Goal: Information Seeking & Learning: Learn about a topic

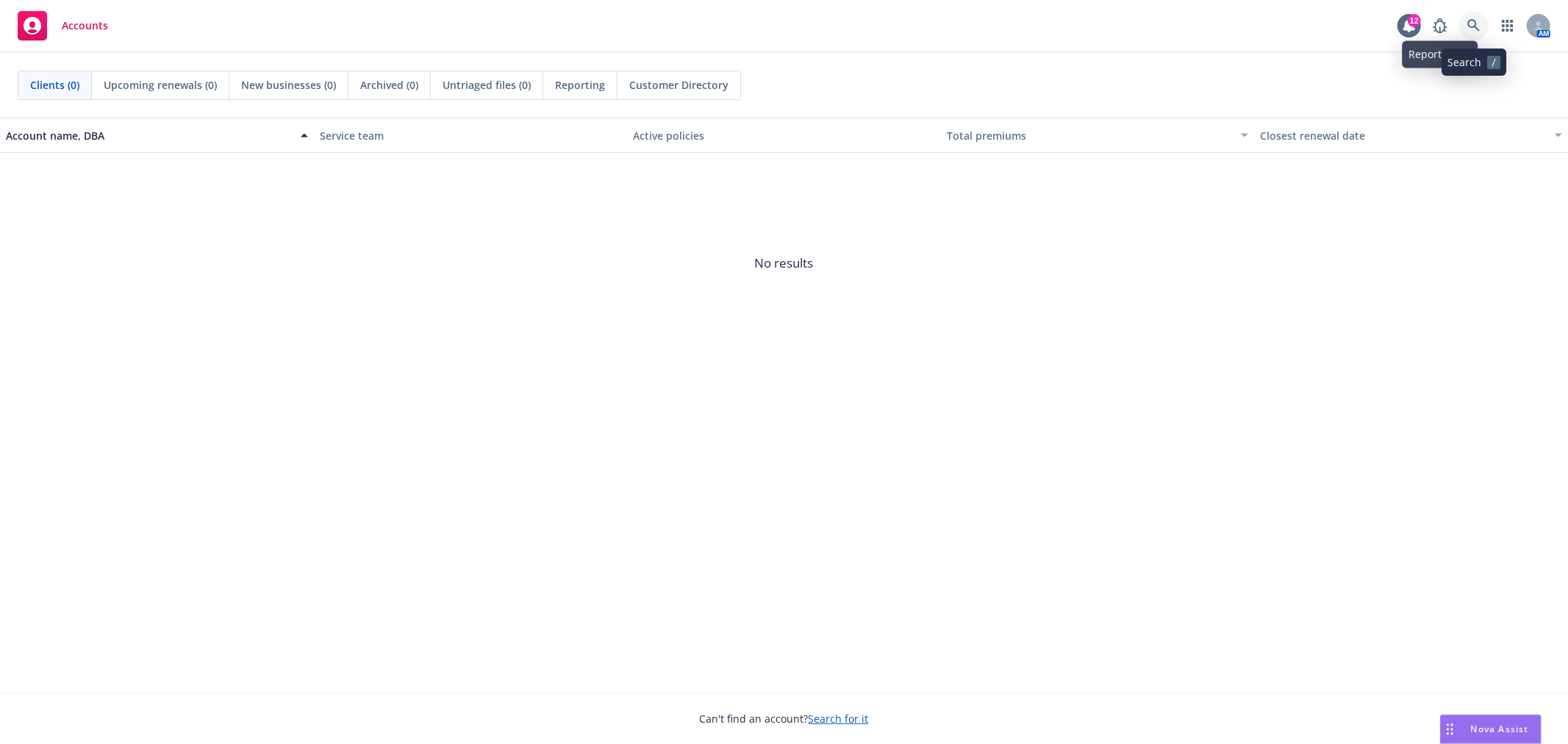
click at [1479, 16] on link at bounding box center [1474, 26] width 30 height 30
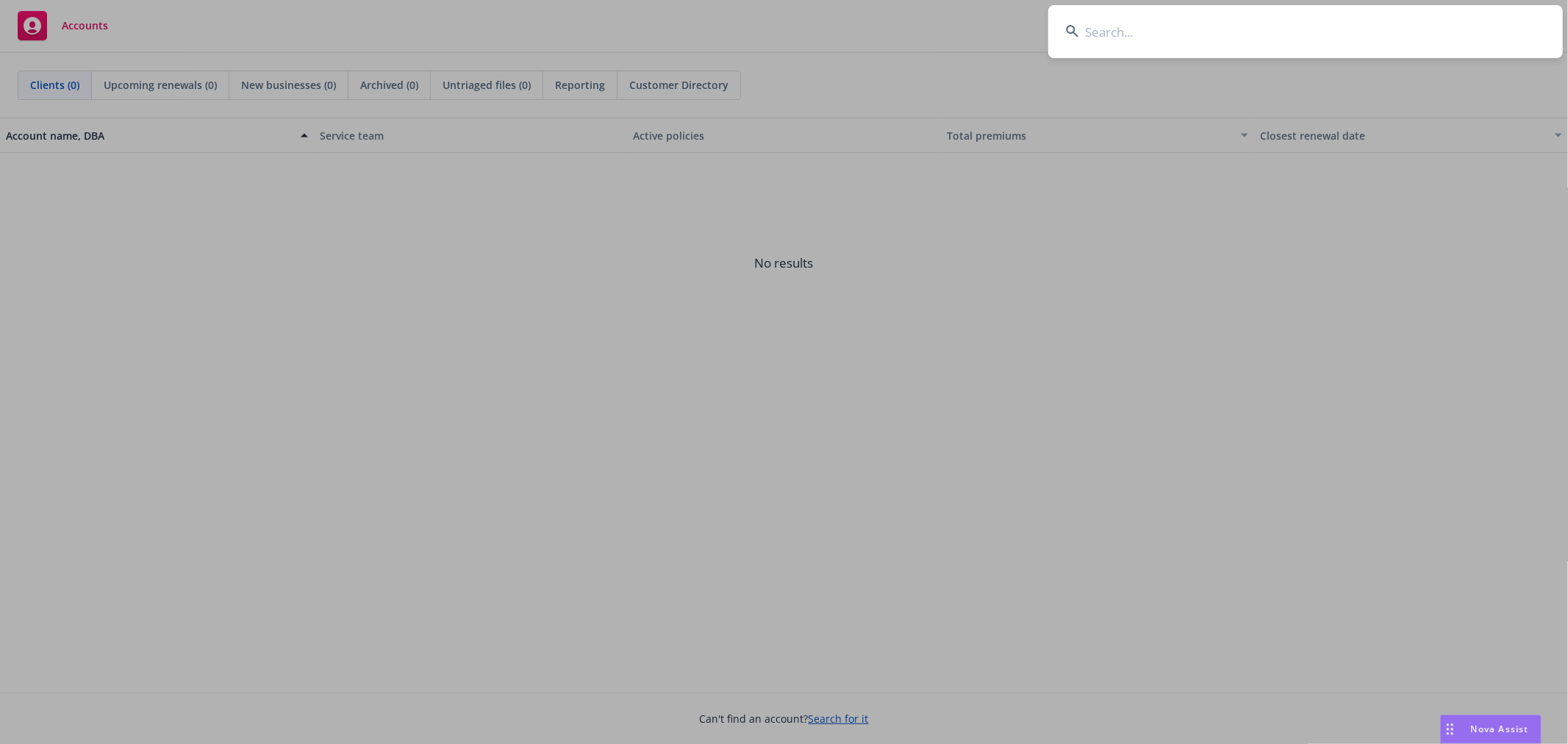
click at [1160, 39] on input at bounding box center [1306, 31] width 514 height 53
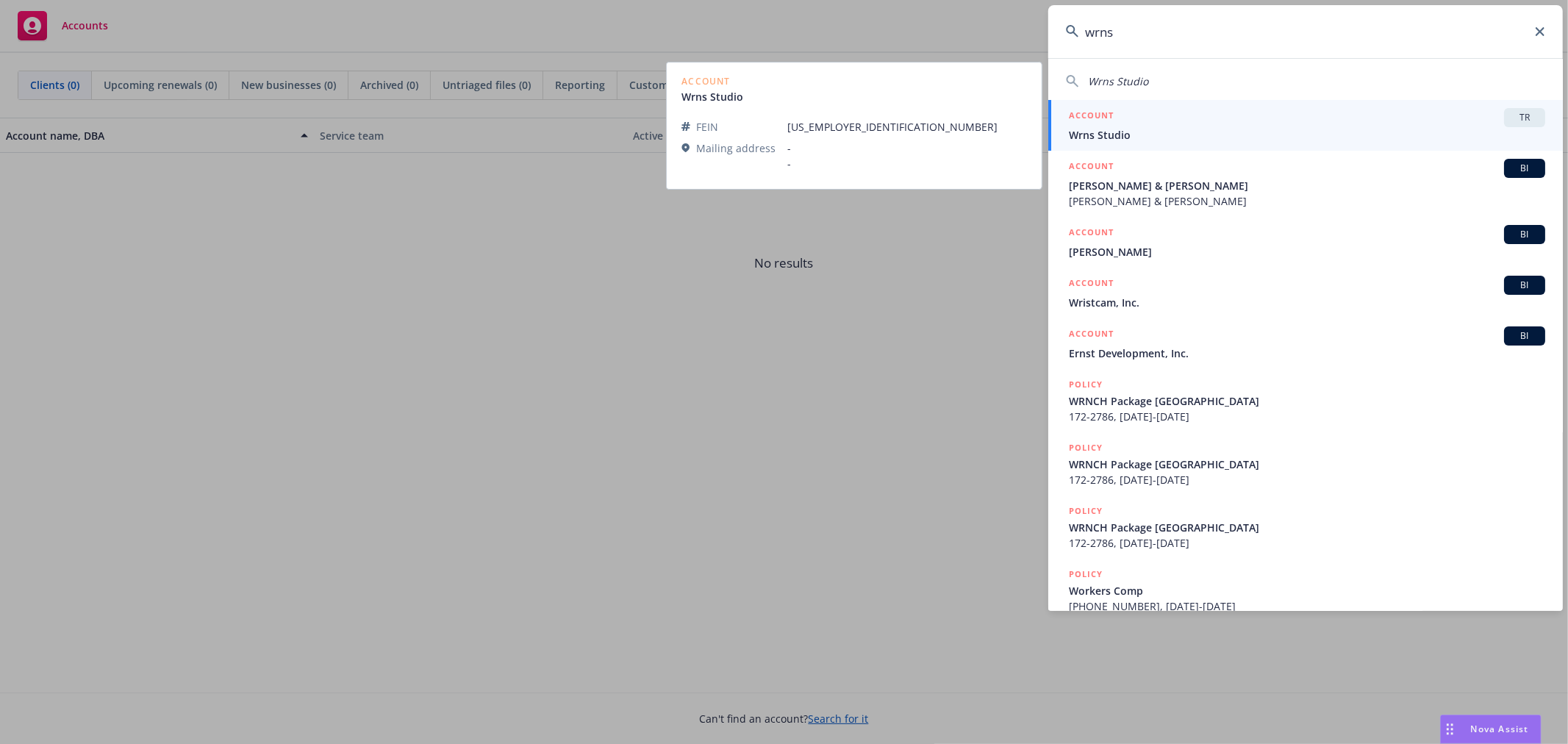
type input "wrns"
click at [1220, 114] on div "ACCOUNT TR" at bounding box center [1307, 117] width 477 height 19
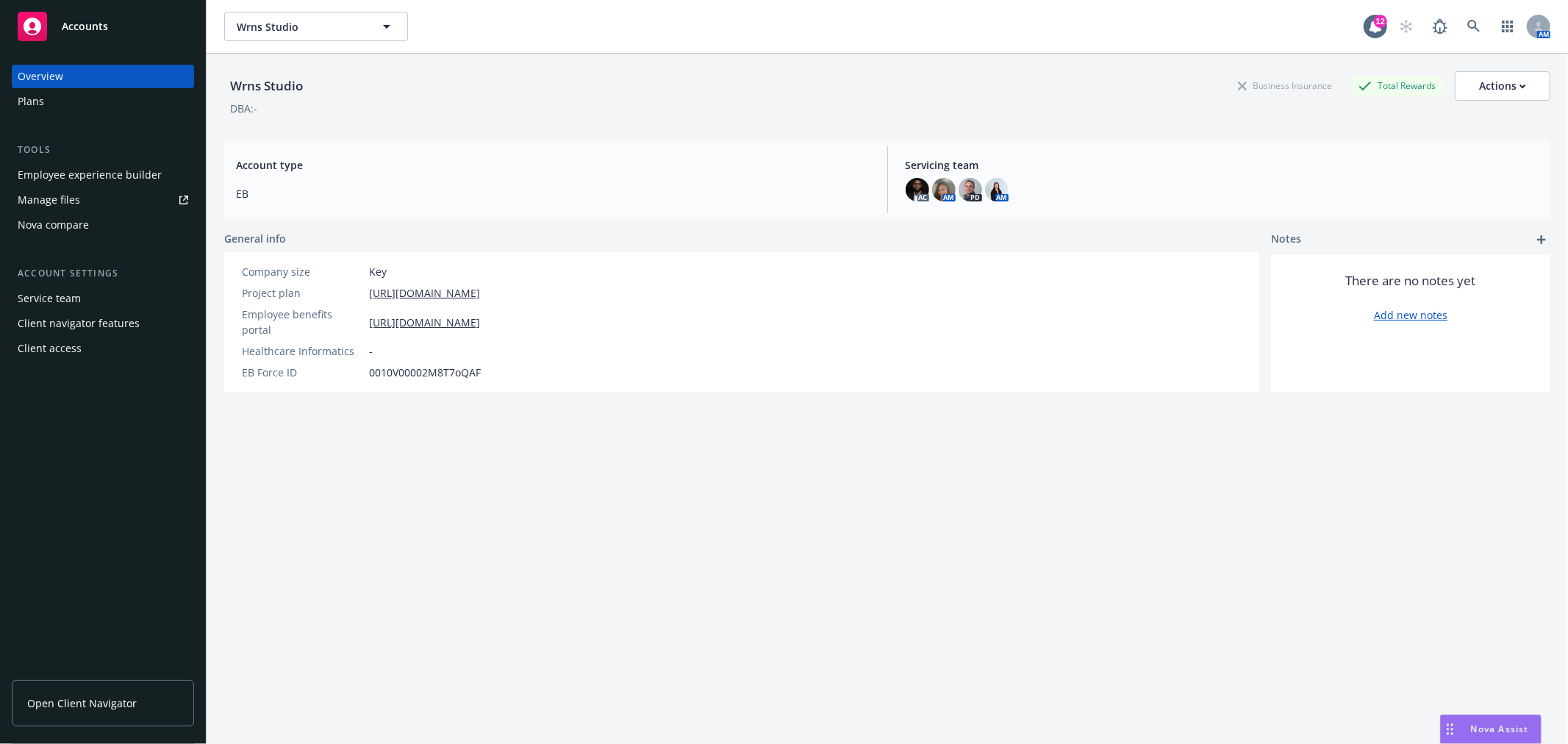
click at [30, 97] on div "Plans" at bounding box center [31, 102] width 27 height 24
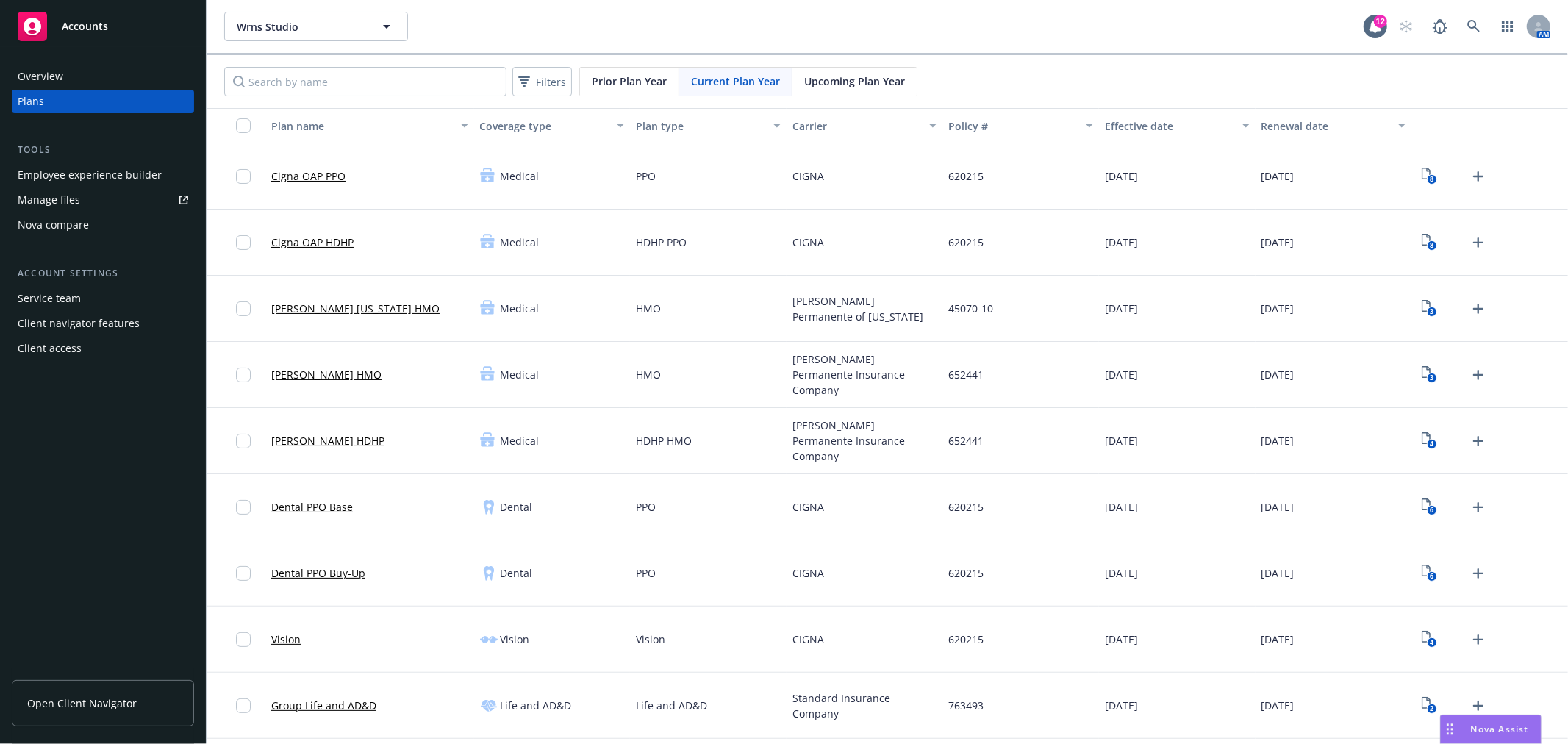
click at [99, 167] on div "Employee experience builder" at bounding box center [90, 175] width 144 height 24
click at [310, 31] on span "Wrns Studio" at bounding box center [300, 27] width 127 height 16
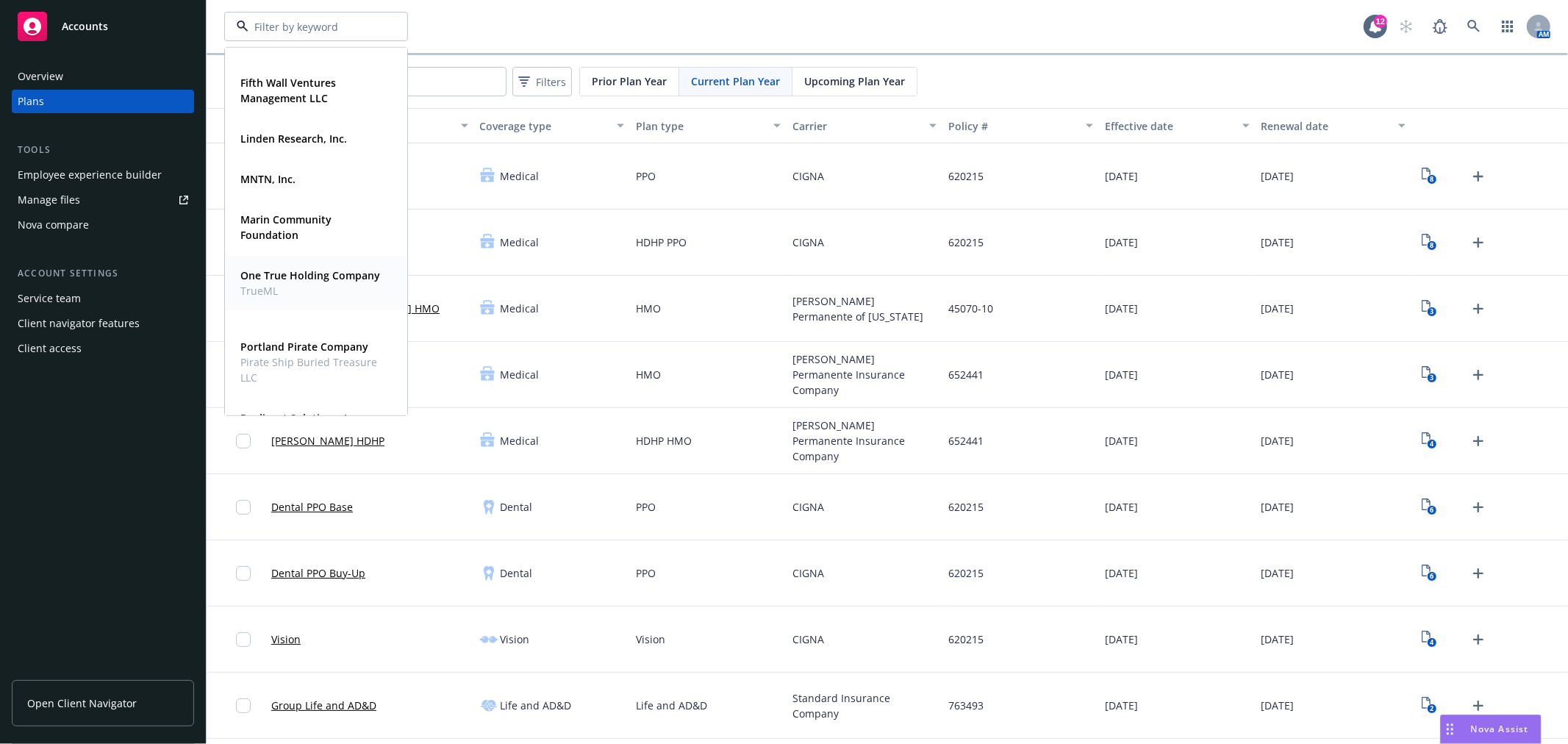
scroll to position [164, 0]
click at [265, 346] on strong "Portland Pirate Company" at bounding box center [304, 346] width 128 height 14
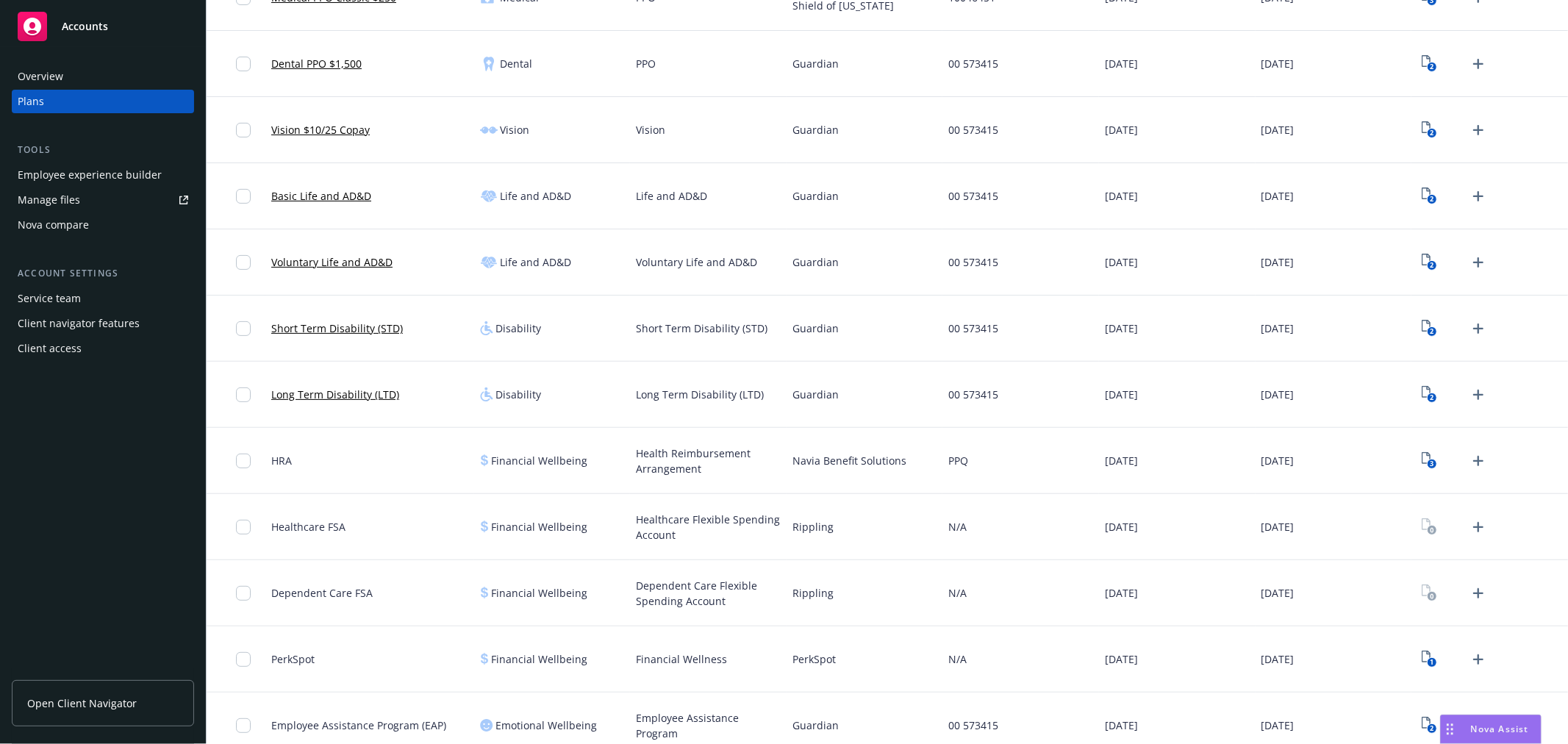
scroll to position [259, 0]
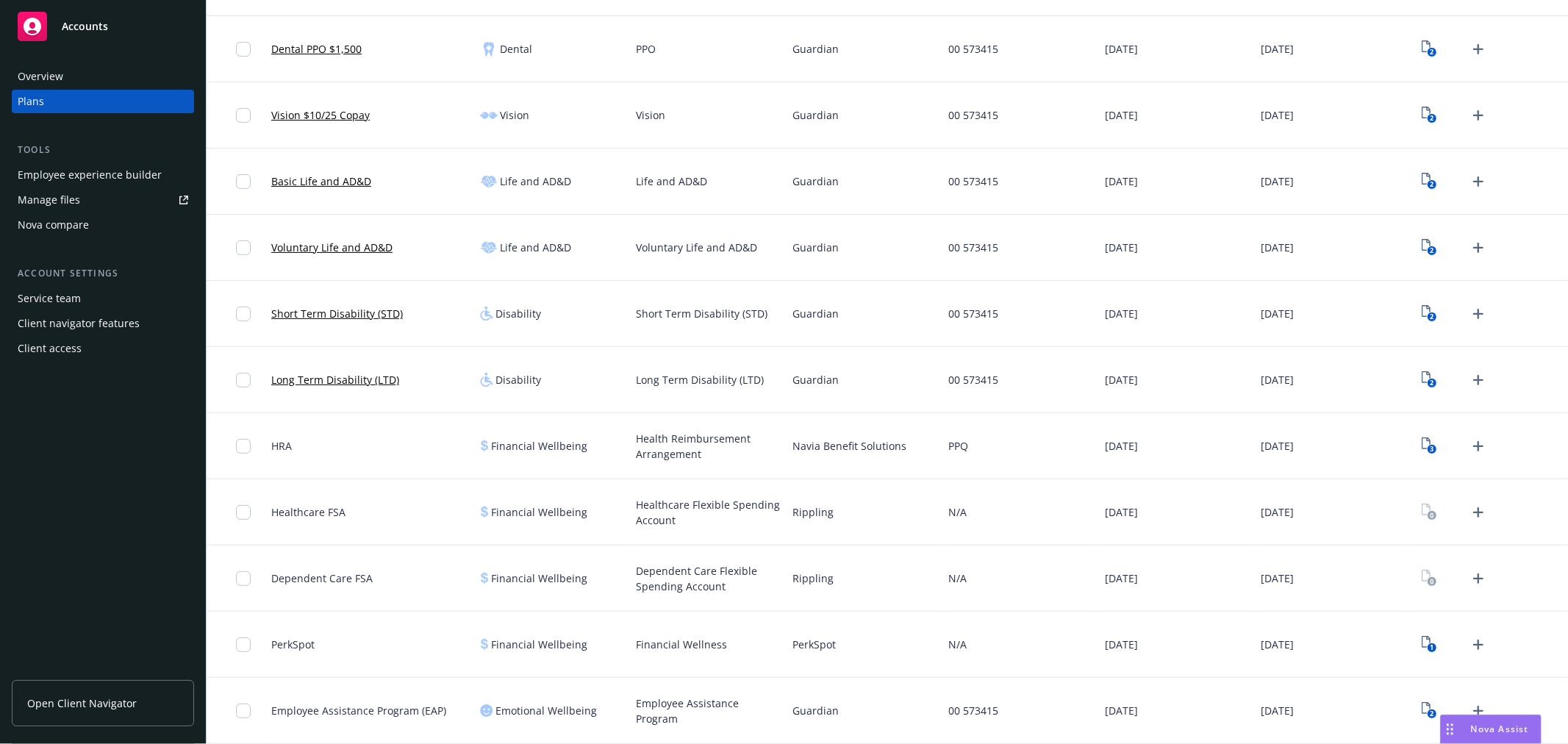
click at [132, 174] on div "Employee experience builder" at bounding box center [90, 175] width 144 height 24
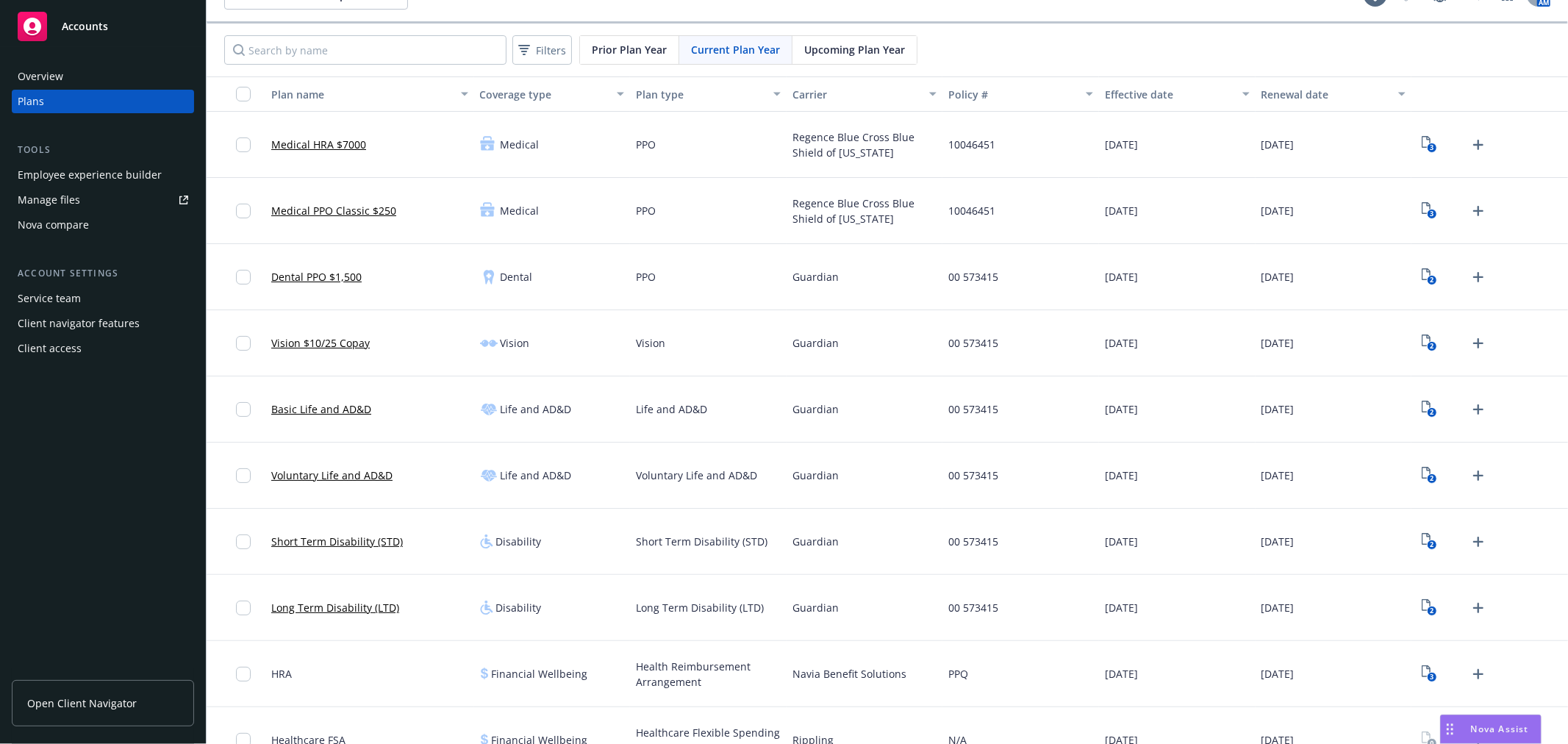
scroll to position [0, 0]
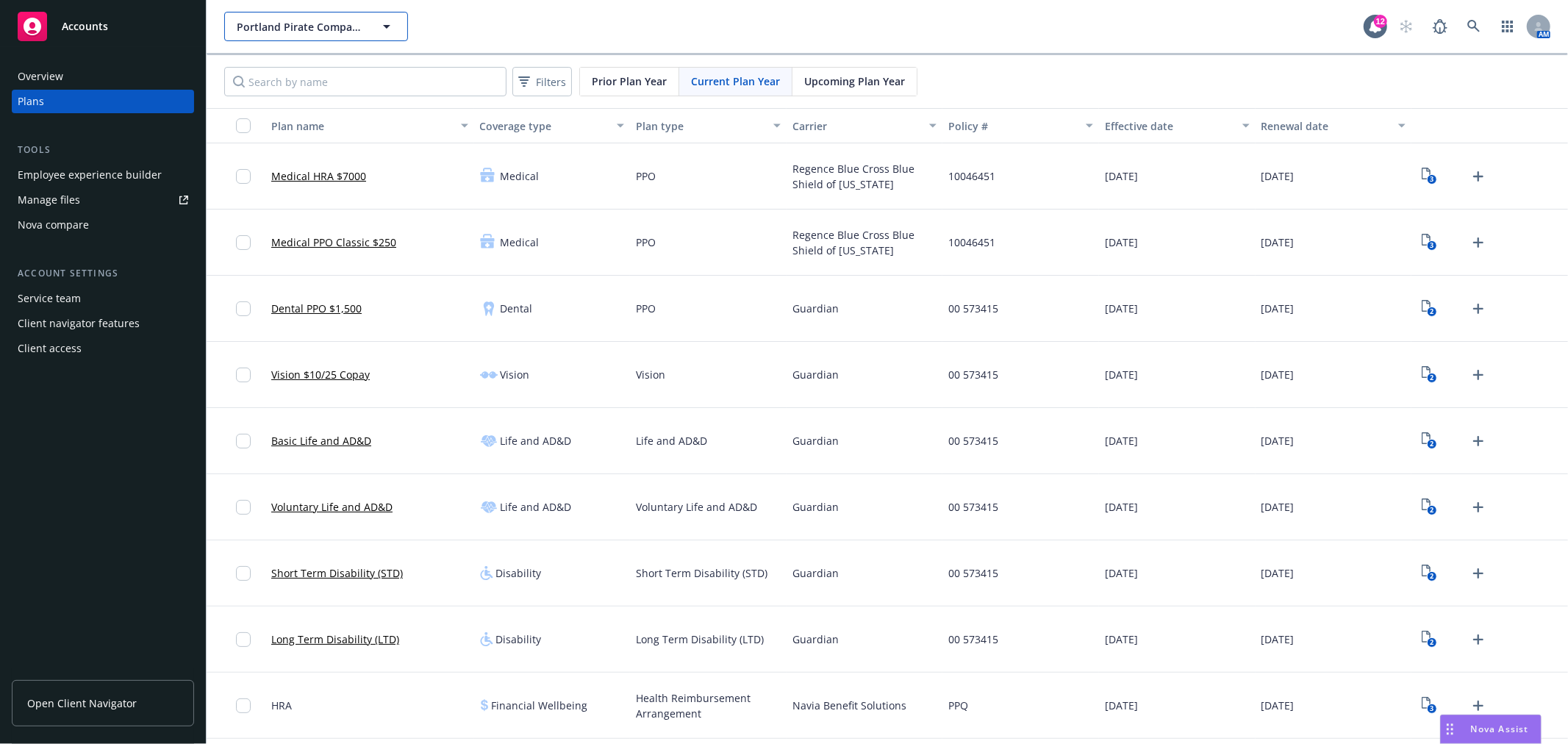
click at [298, 21] on span "Portland Pirate Company" at bounding box center [300, 27] width 127 height 16
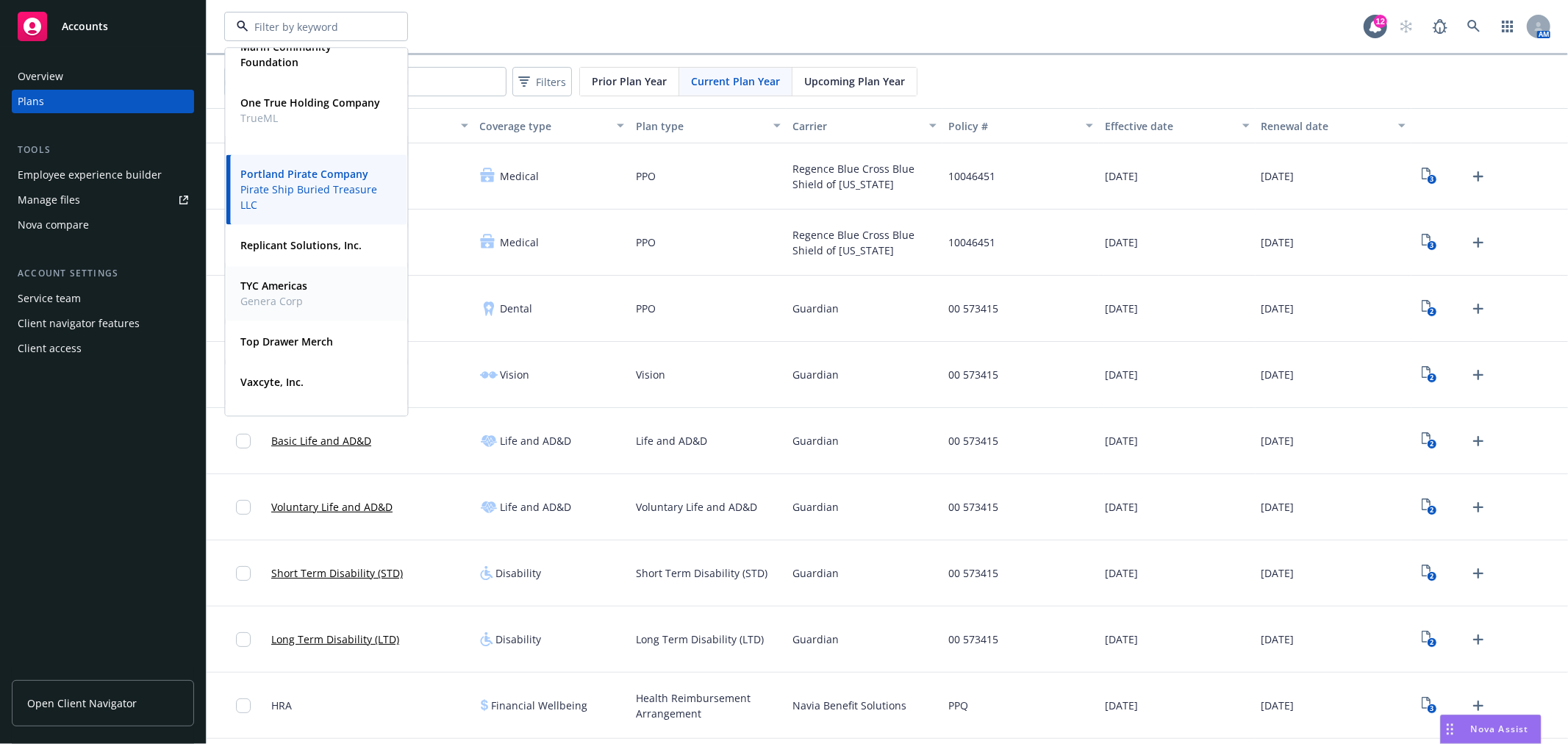
scroll to position [362, 0]
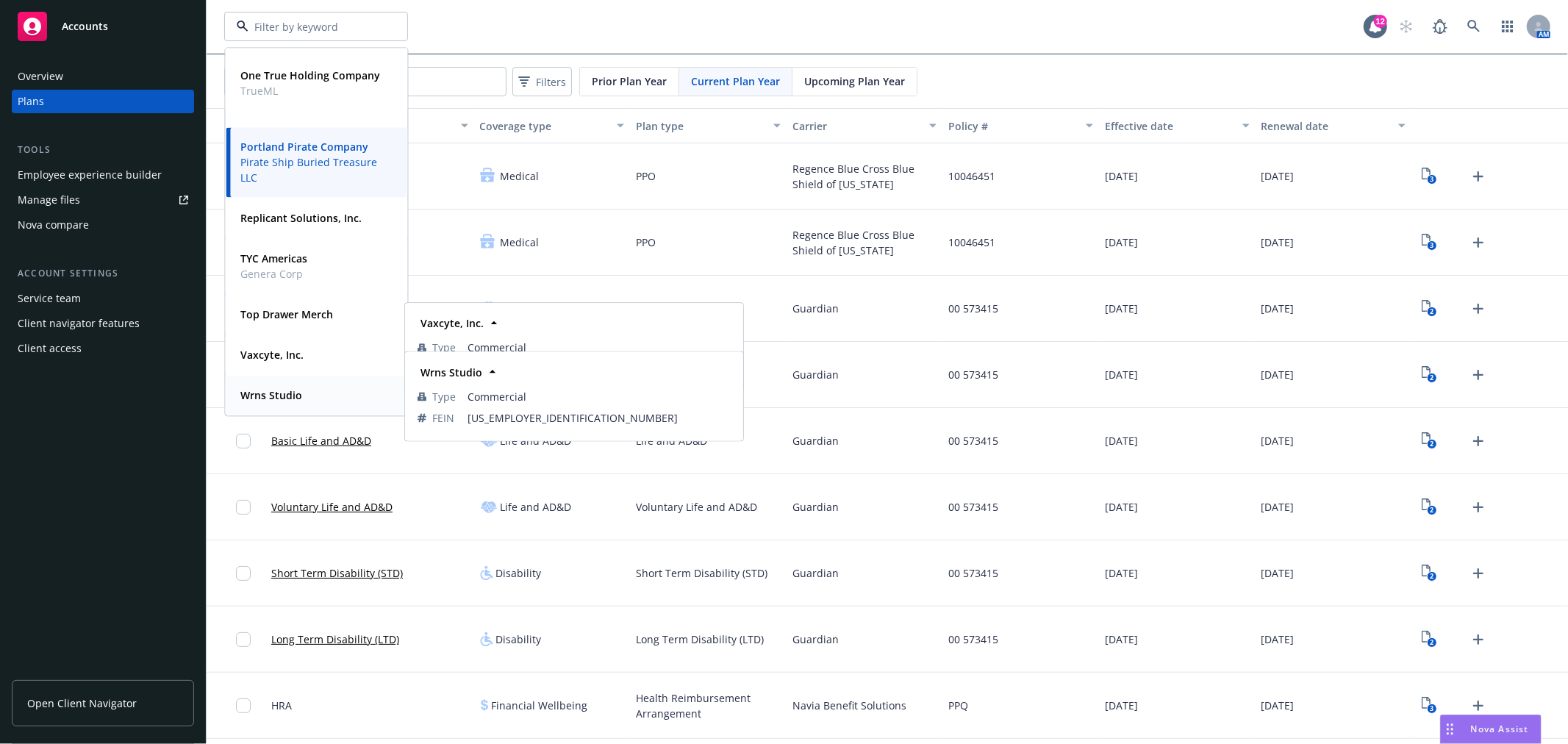
click at [267, 399] on strong "Wrns Studio" at bounding box center [271, 395] width 62 height 14
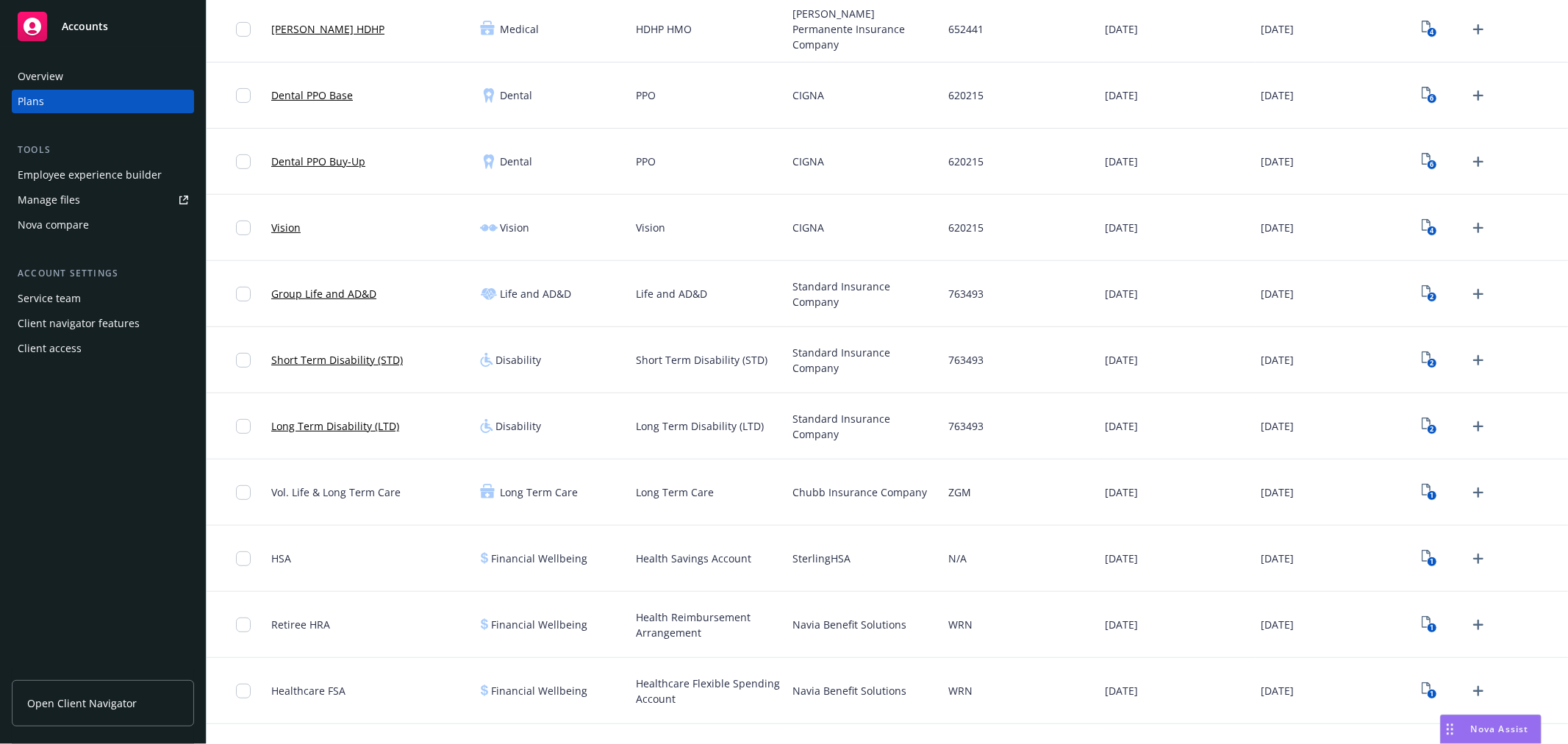
scroll to position [656, 0]
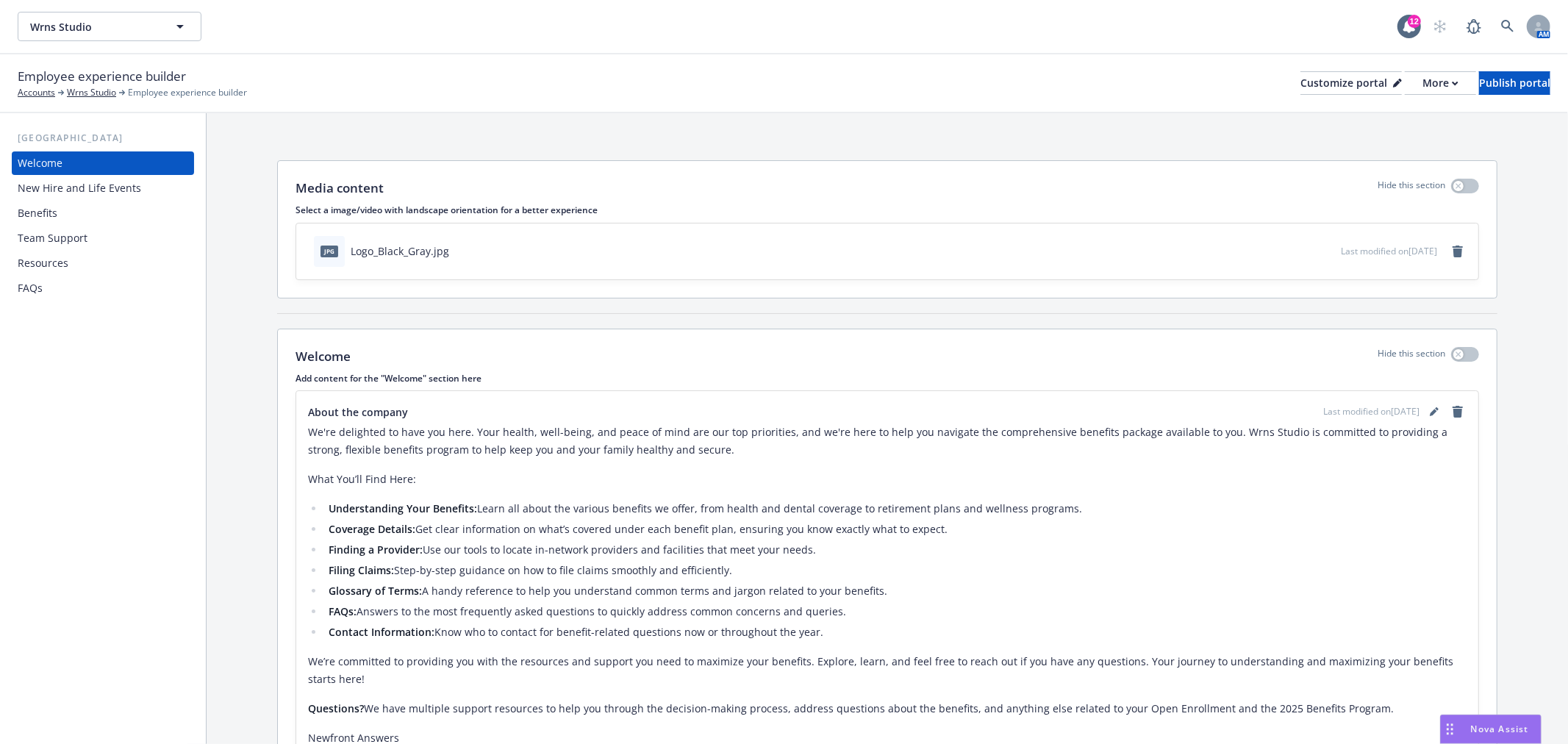
click at [42, 207] on div "Benefits" at bounding box center [37, 213] width 39 height 24
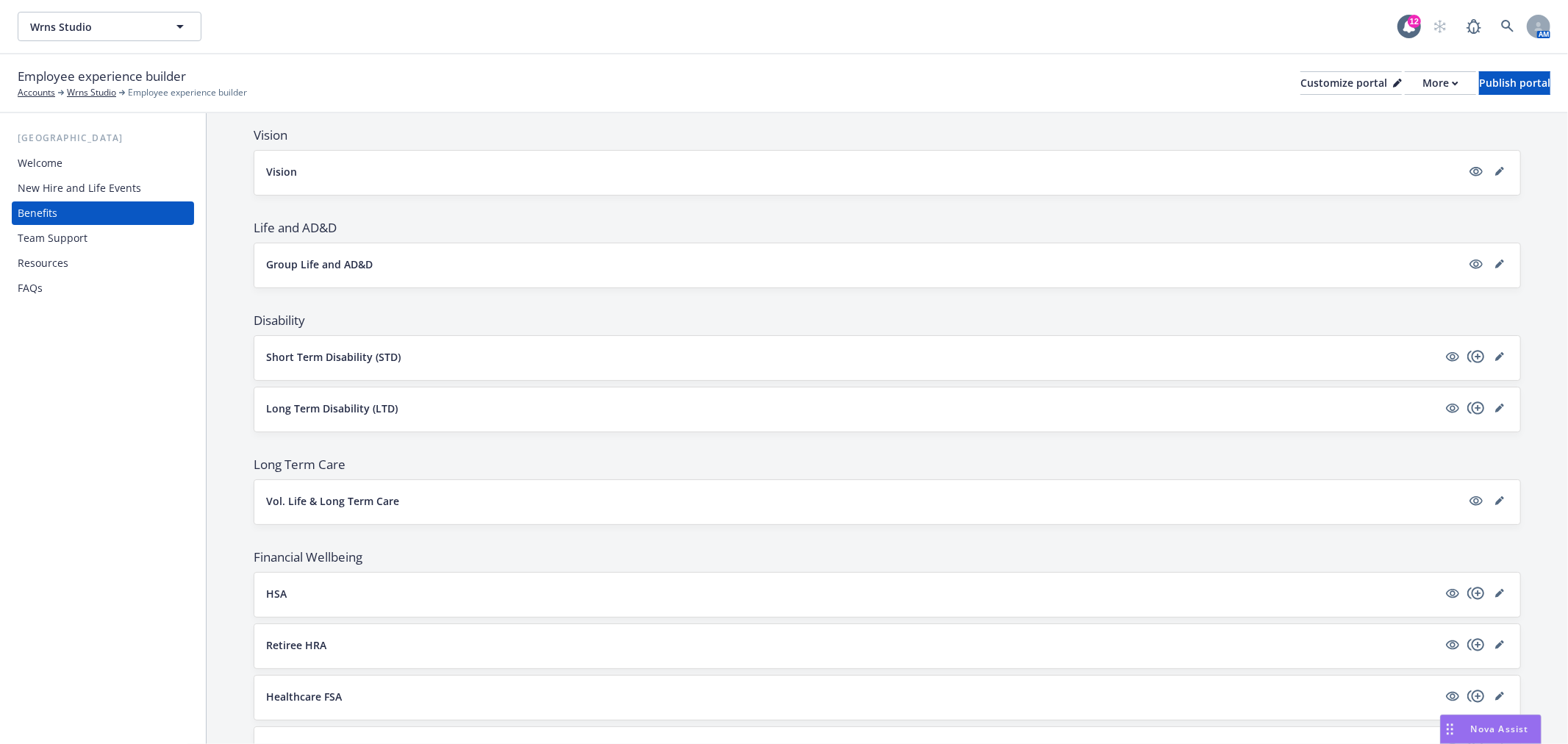
scroll to position [571, 0]
click at [60, 269] on div "Resources" at bounding box center [43, 263] width 51 height 24
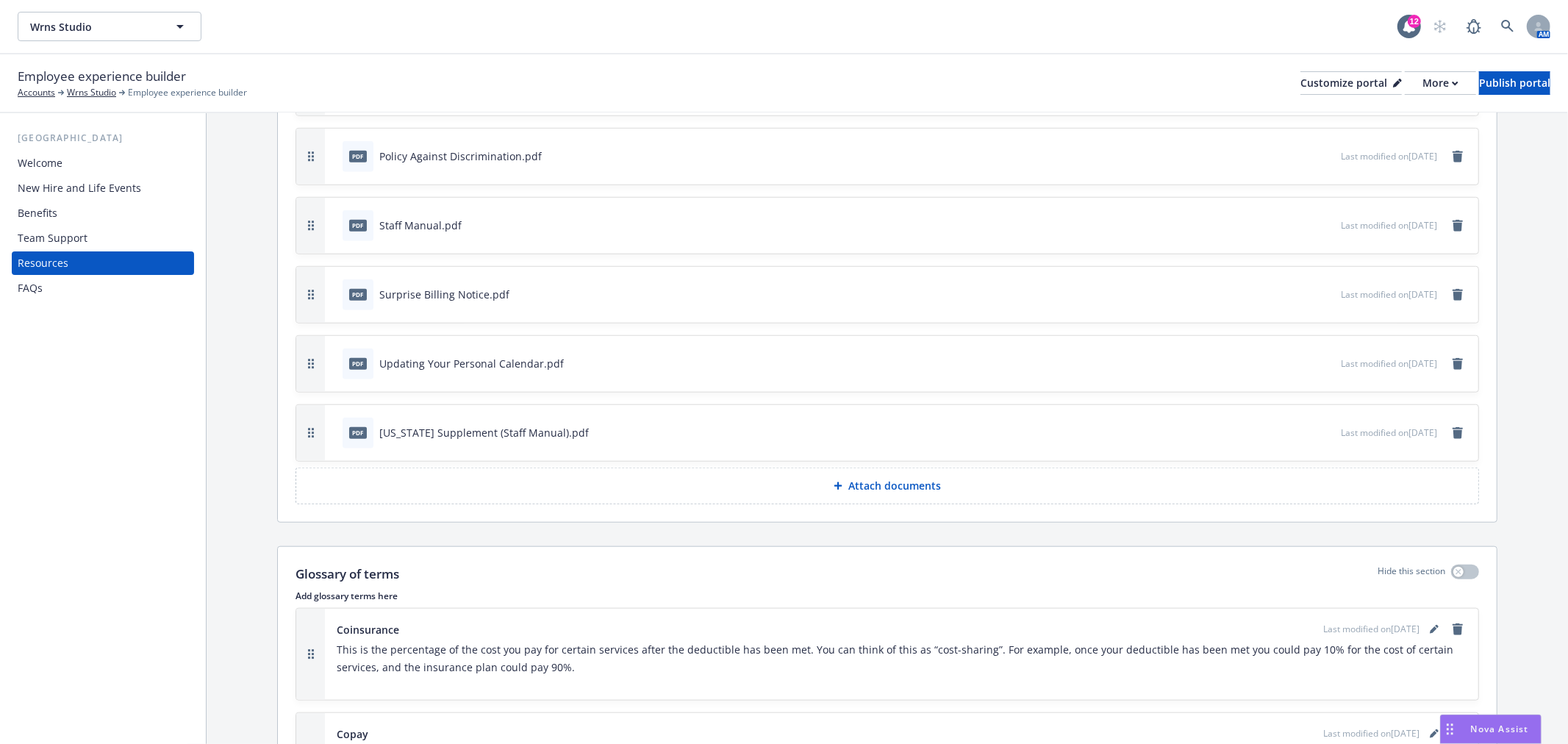
scroll to position [980, 0]
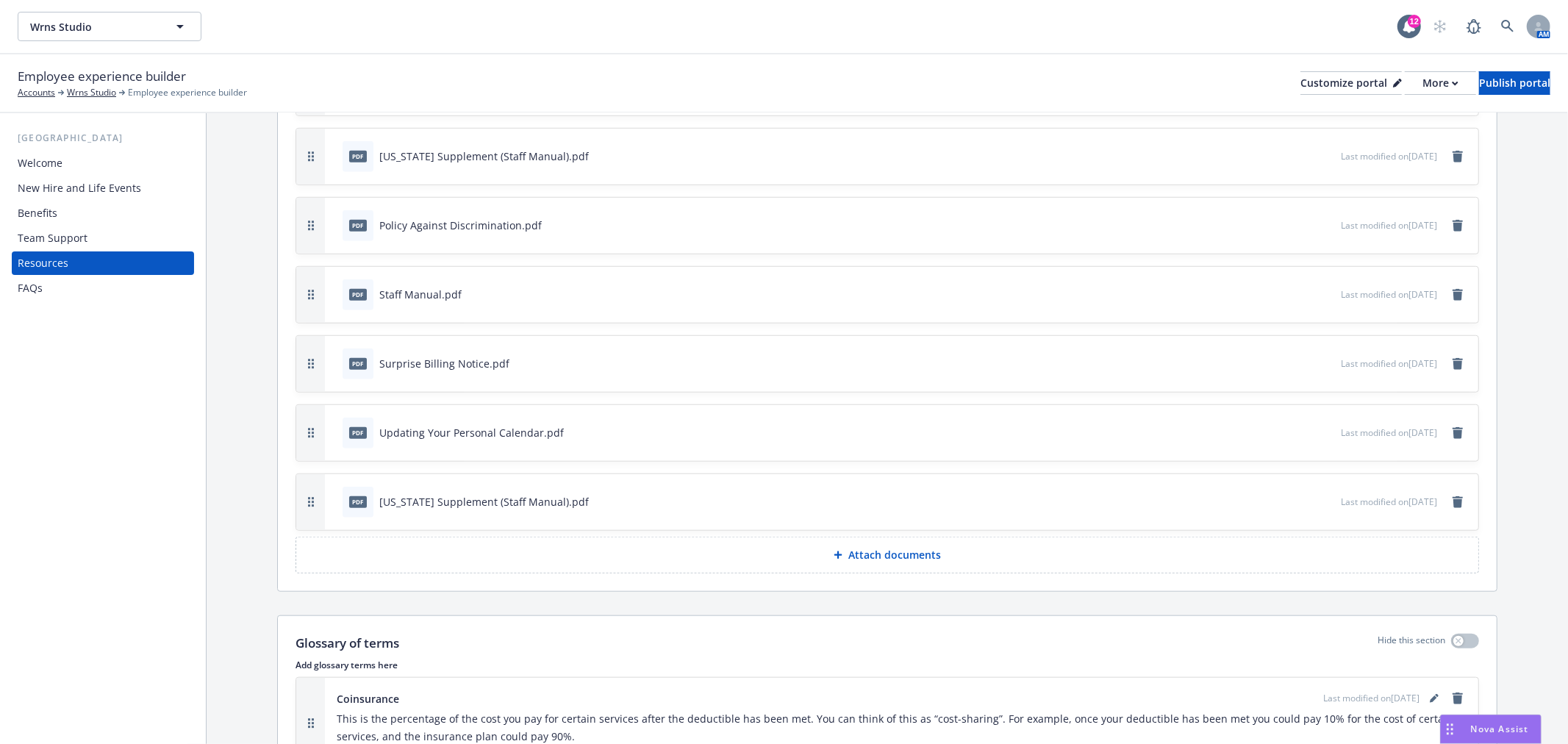
click at [61, 230] on div "Team Support" at bounding box center [53, 239] width 70 height 24
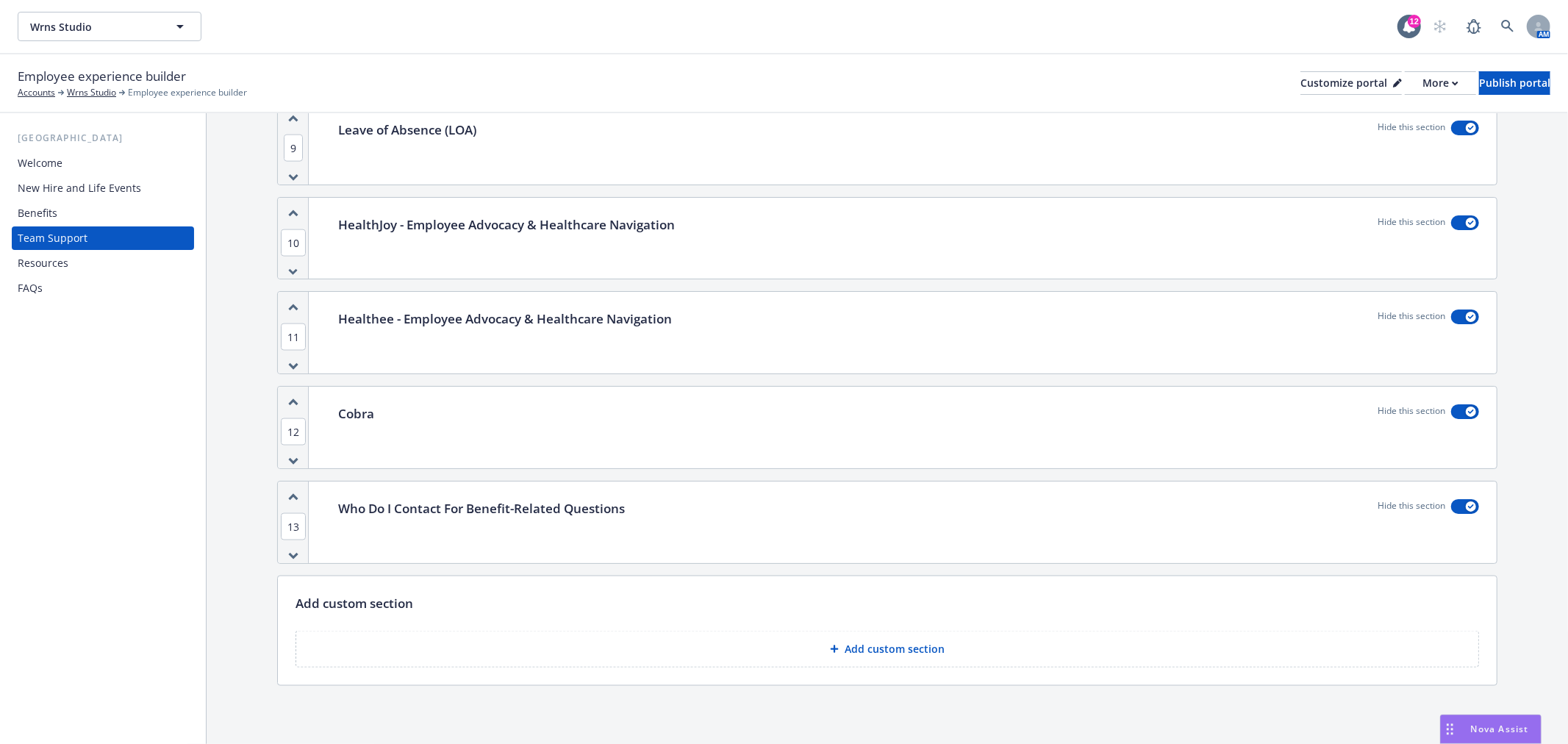
scroll to position [1756, 0]
click at [44, 214] on div "Benefits" at bounding box center [37, 213] width 39 height 24
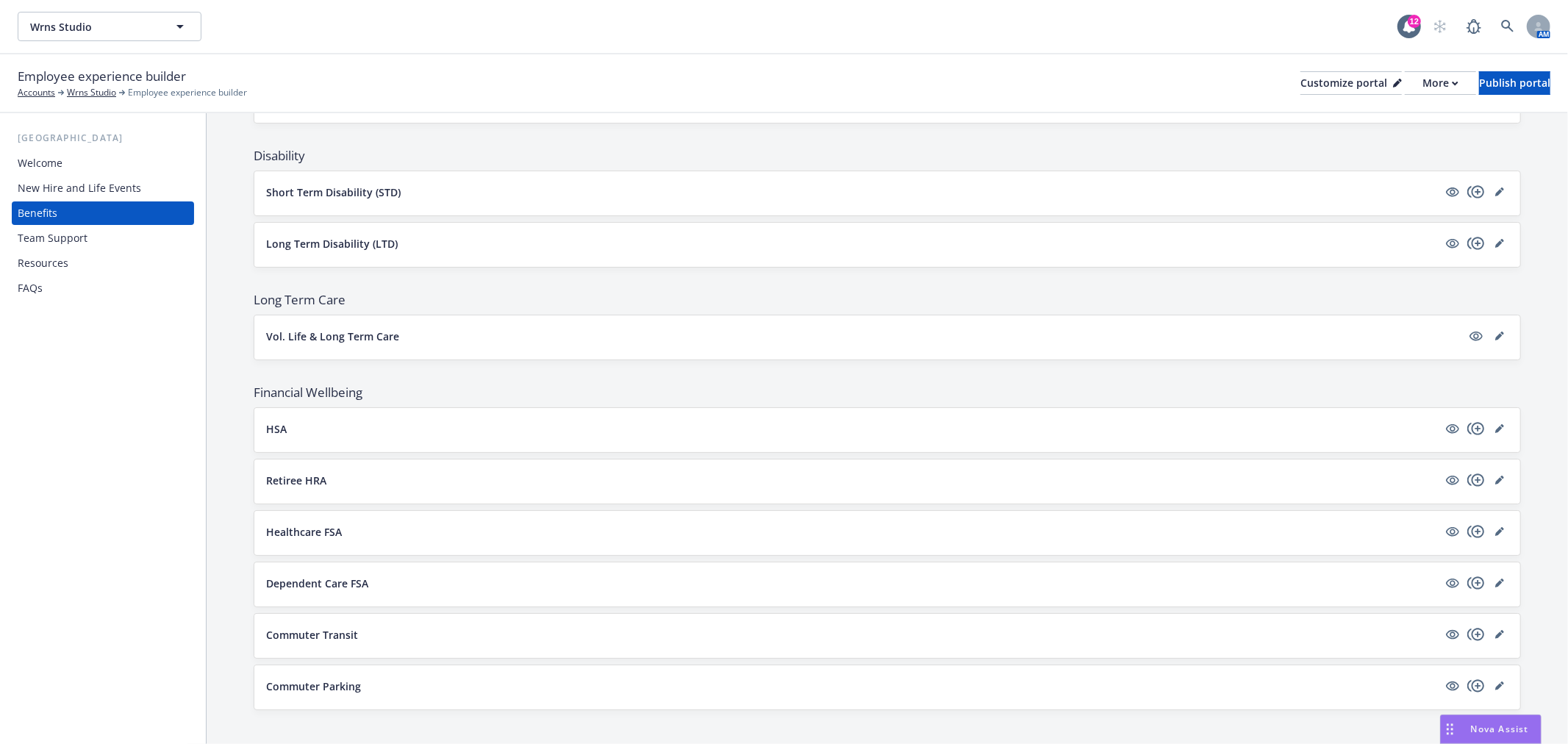
scroll to position [750, 0]
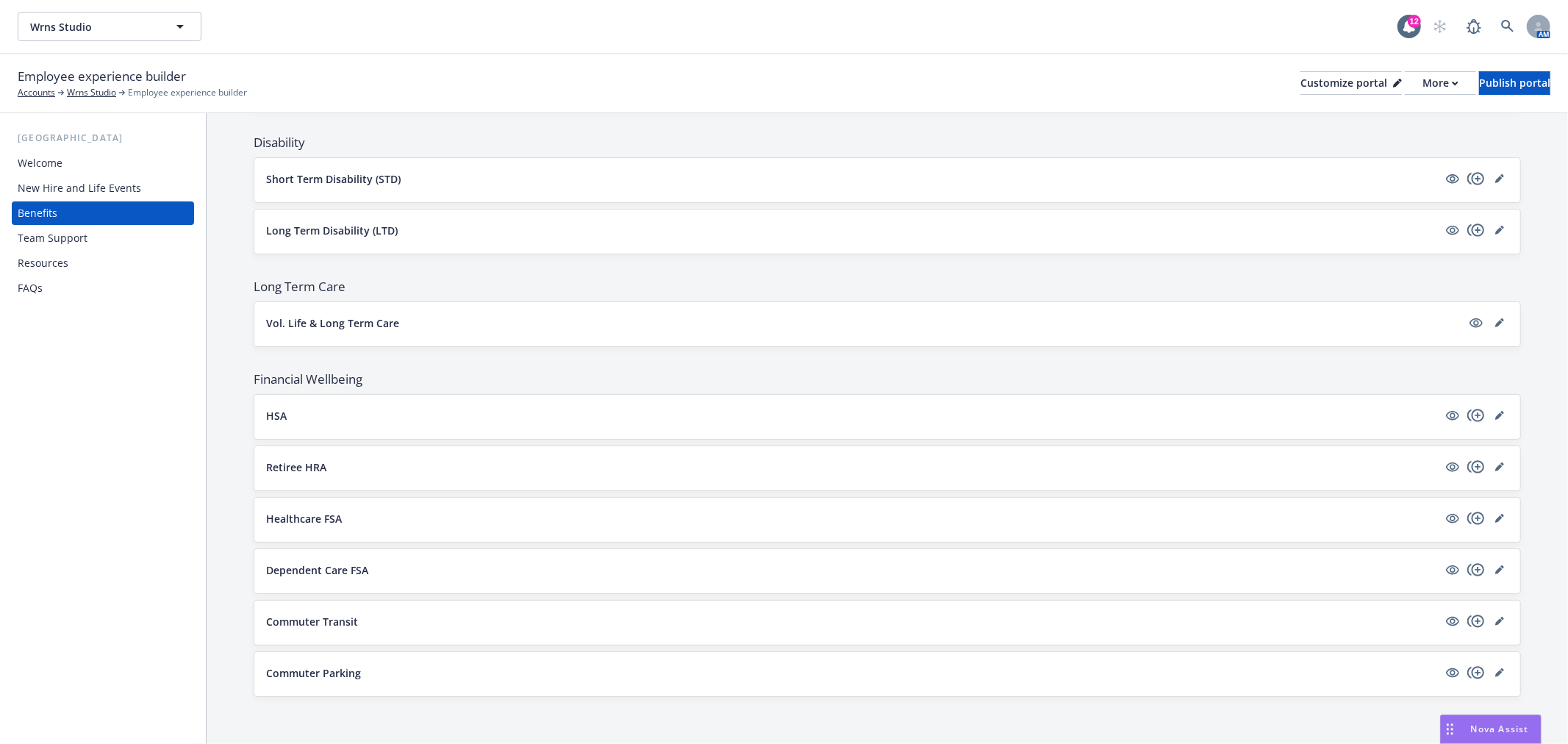
click at [49, 237] on div "Team Support" at bounding box center [53, 239] width 70 height 24
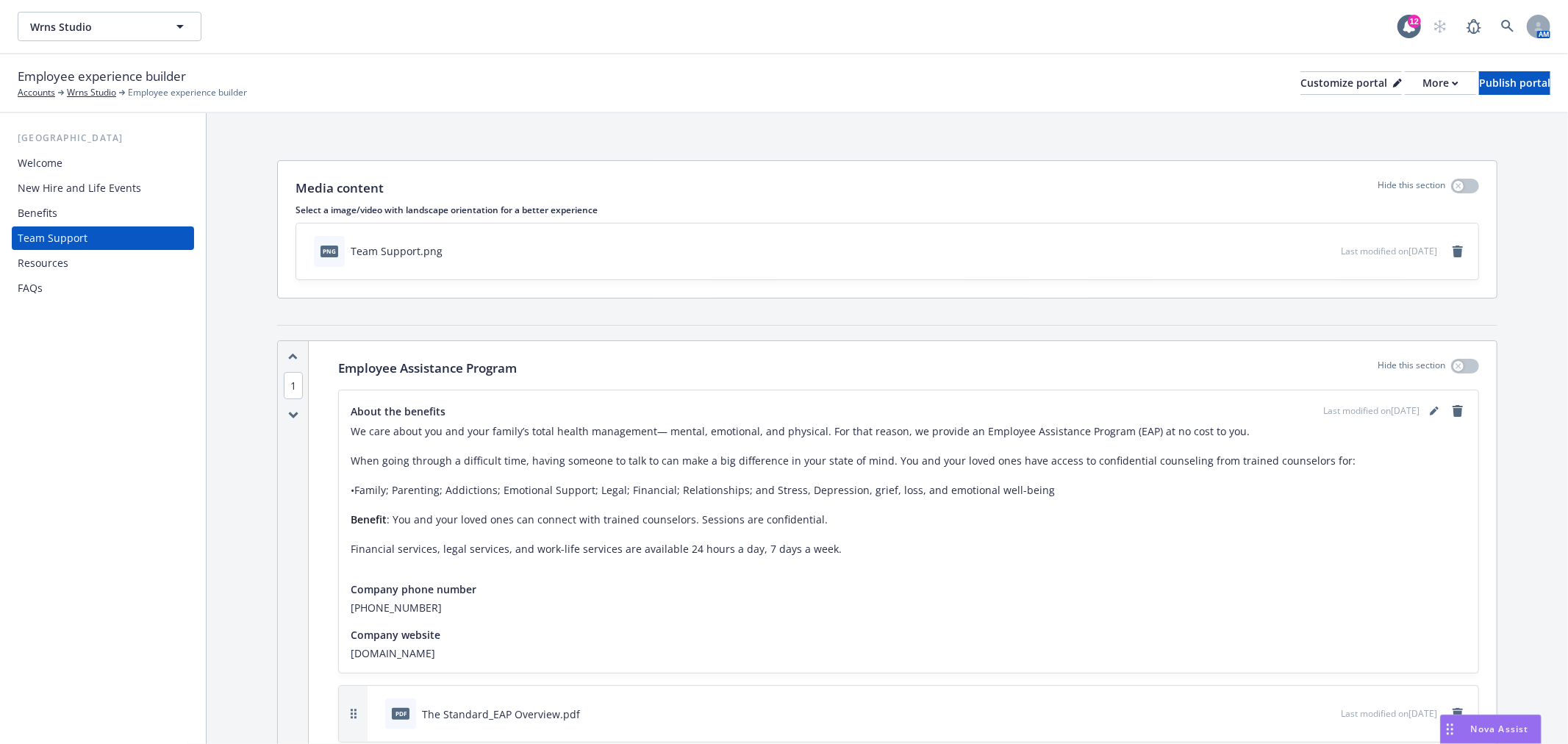
click at [38, 208] on div "Benefits" at bounding box center [37, 213] width 39 height 24
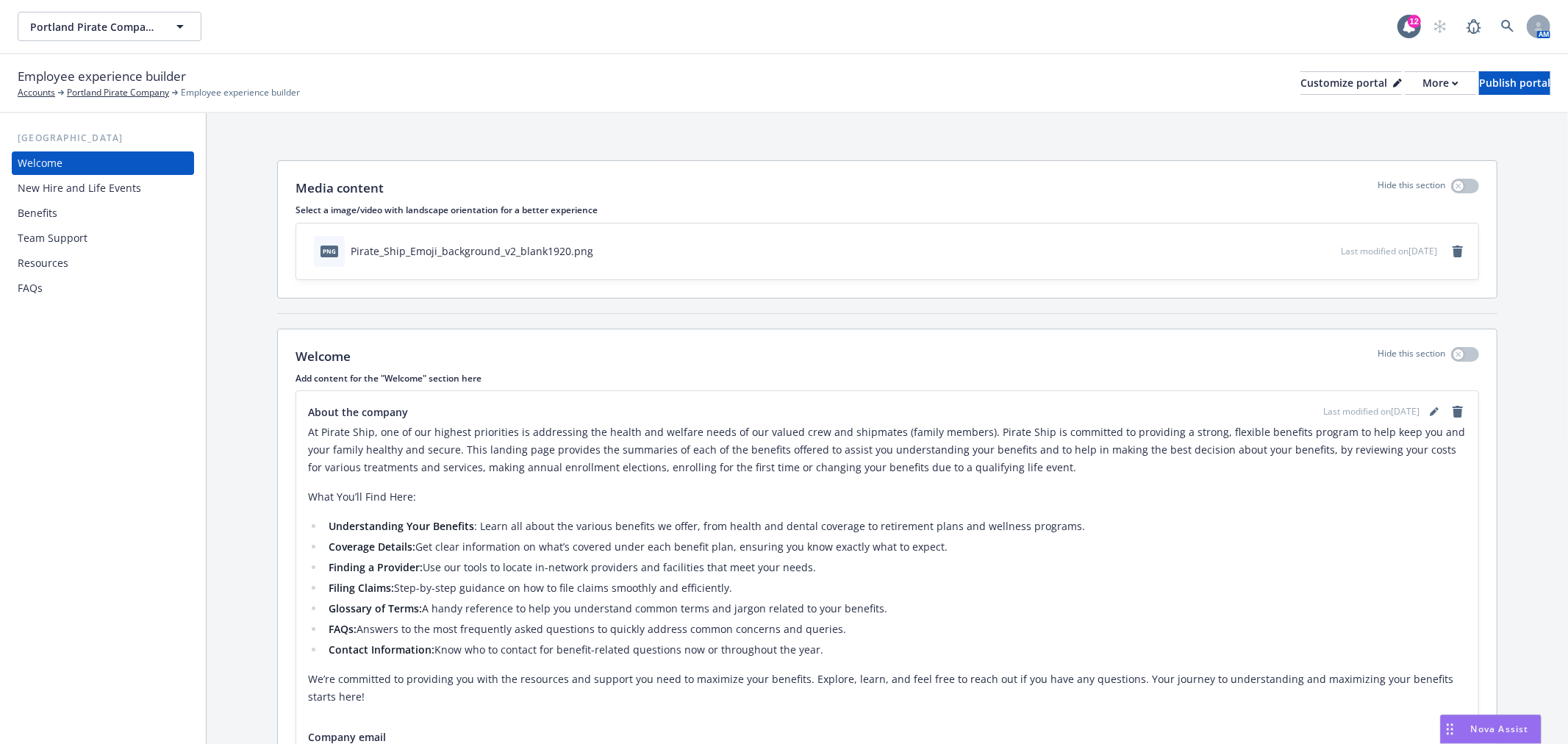
click at [54, 207] on div "Benefits" at bounding box center [37, 213] width 39 height 24
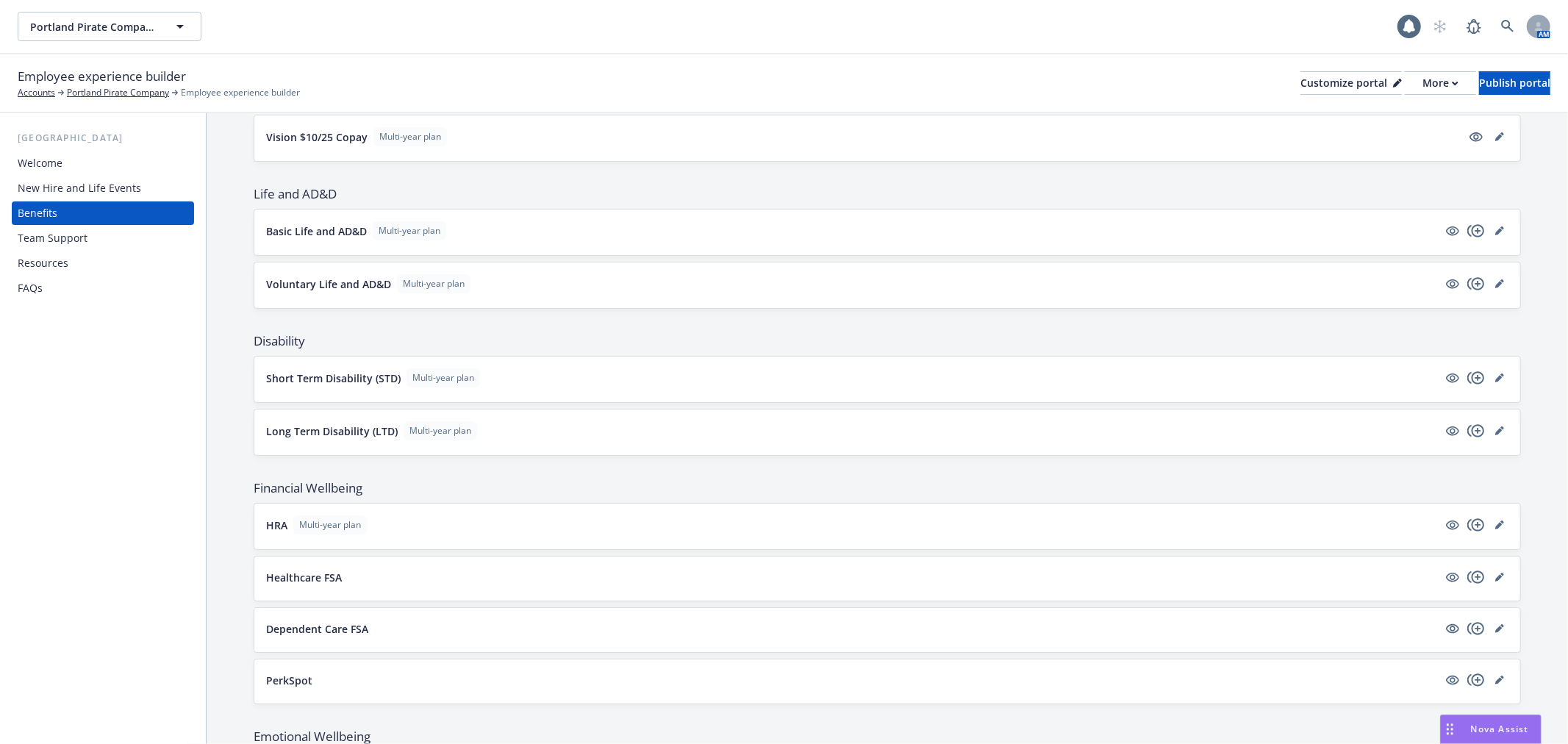
scroll to position [566, 0]
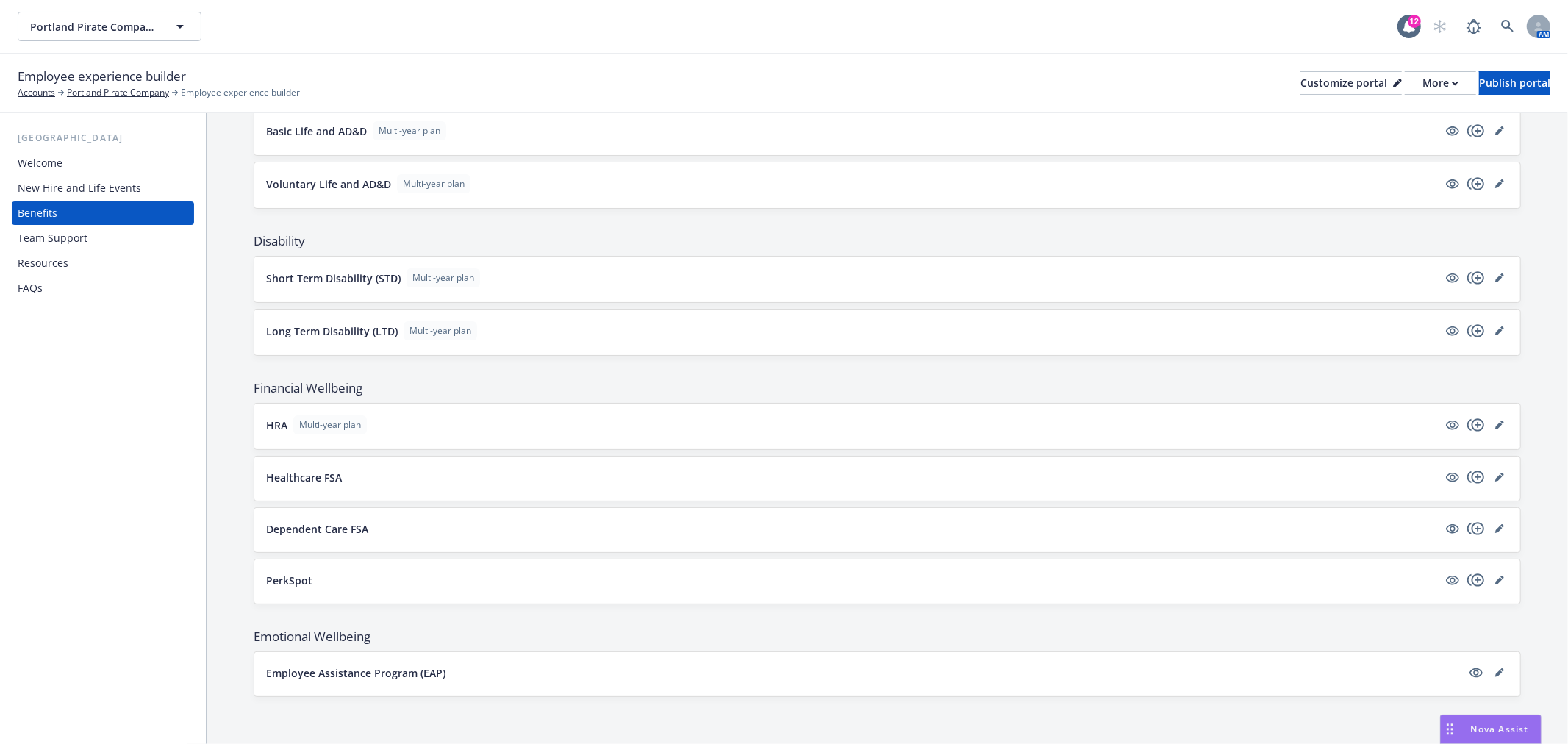
click at [312, 676] on p "Employee Assistance Program (EAP)" at bounding box center [355, 673] width 179 height 16
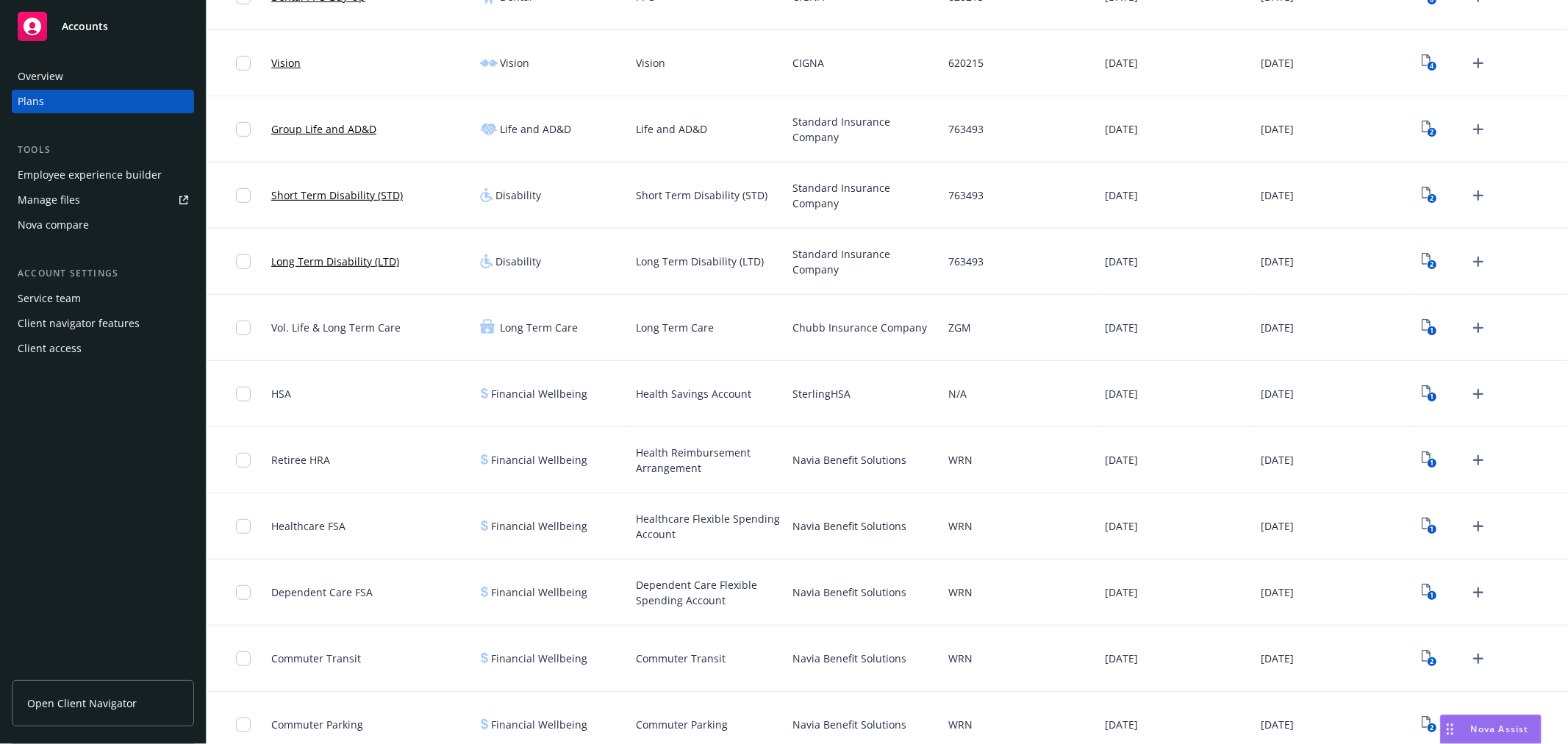
scroll to position [656, 0]
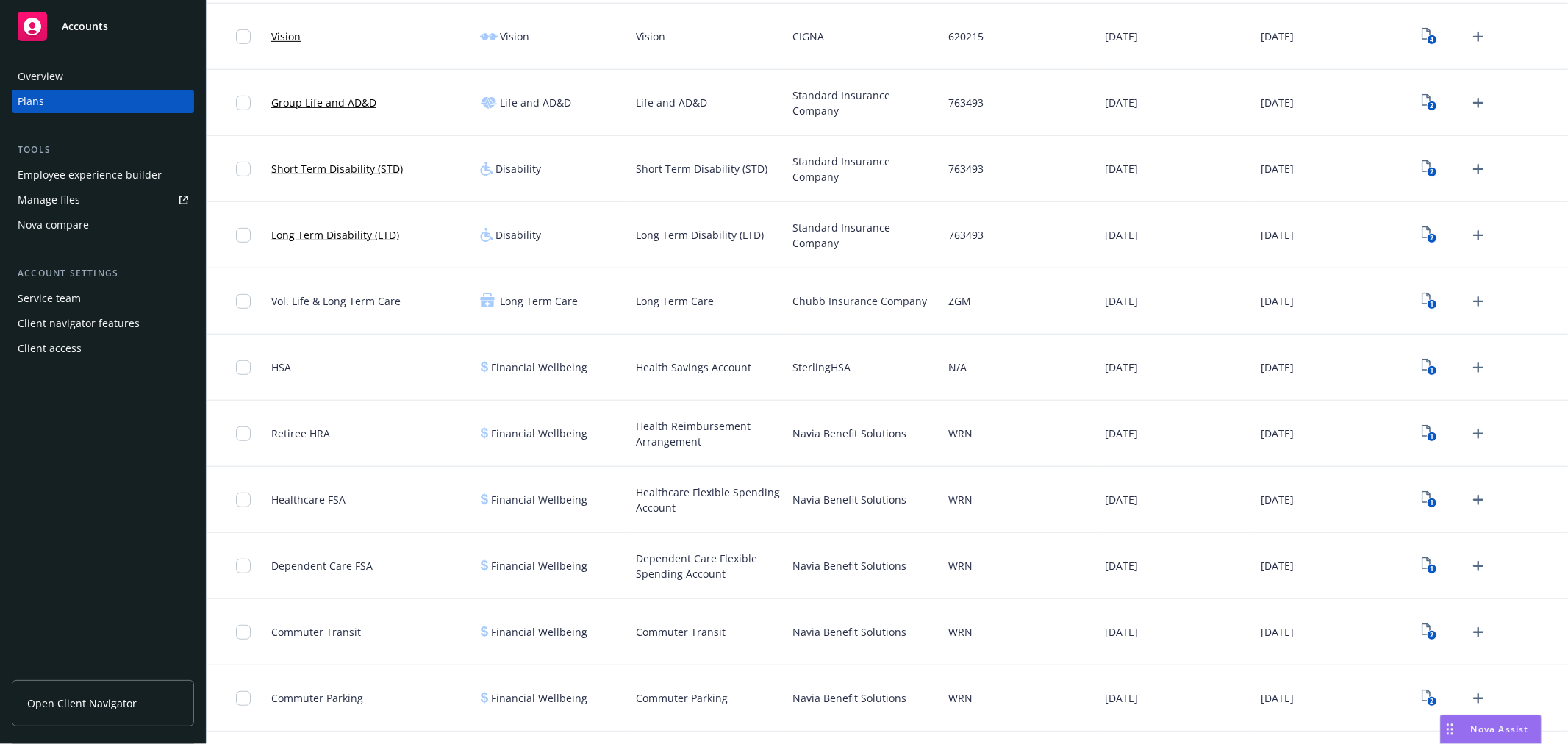
scroll to position [656, 0]
